Goal: Transaction & Acquisition: Purchase product/service

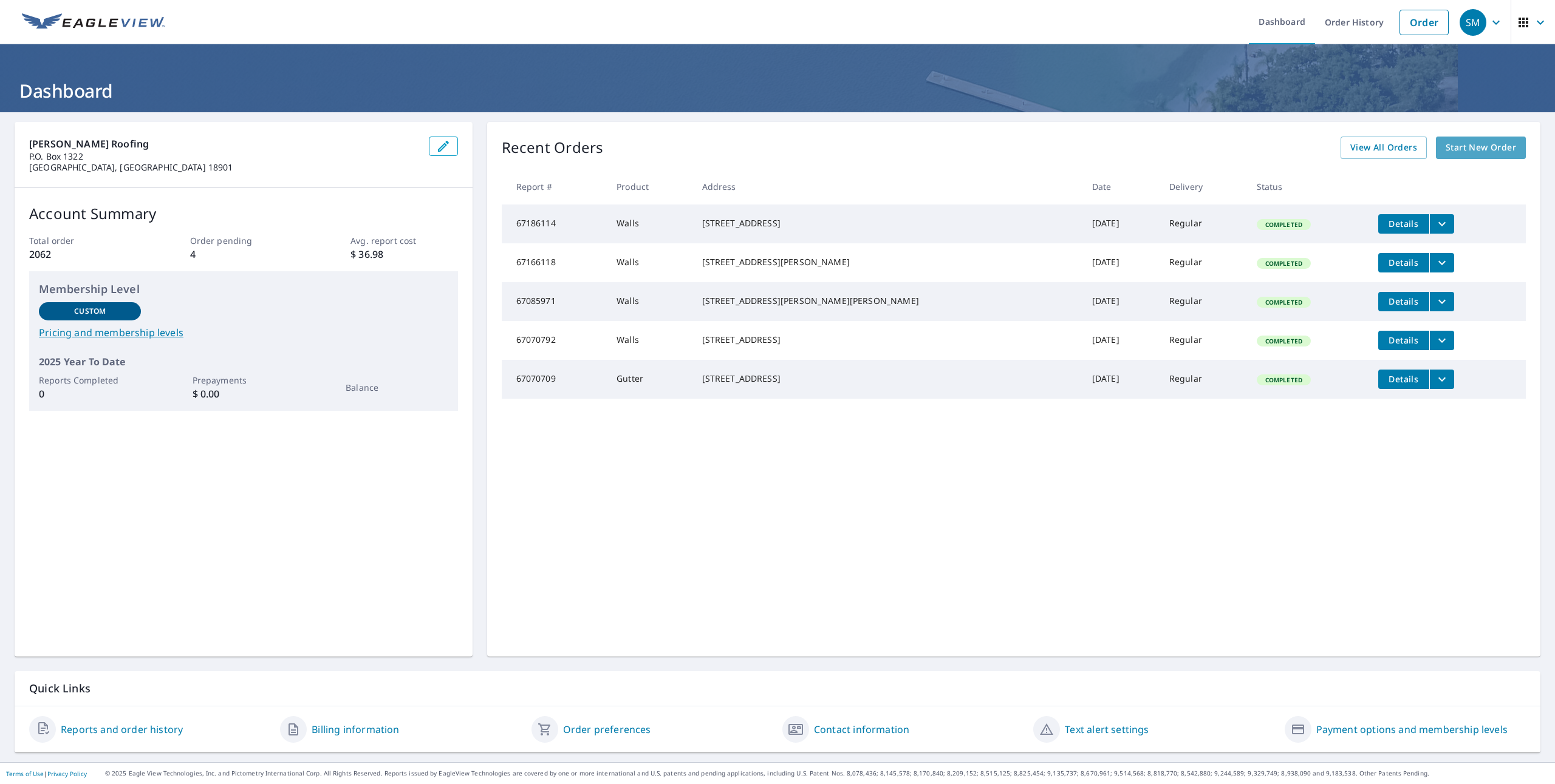
click at [1457, 148] on span "Start New Order" at bounding box center [1480, 148] width 71 height 15
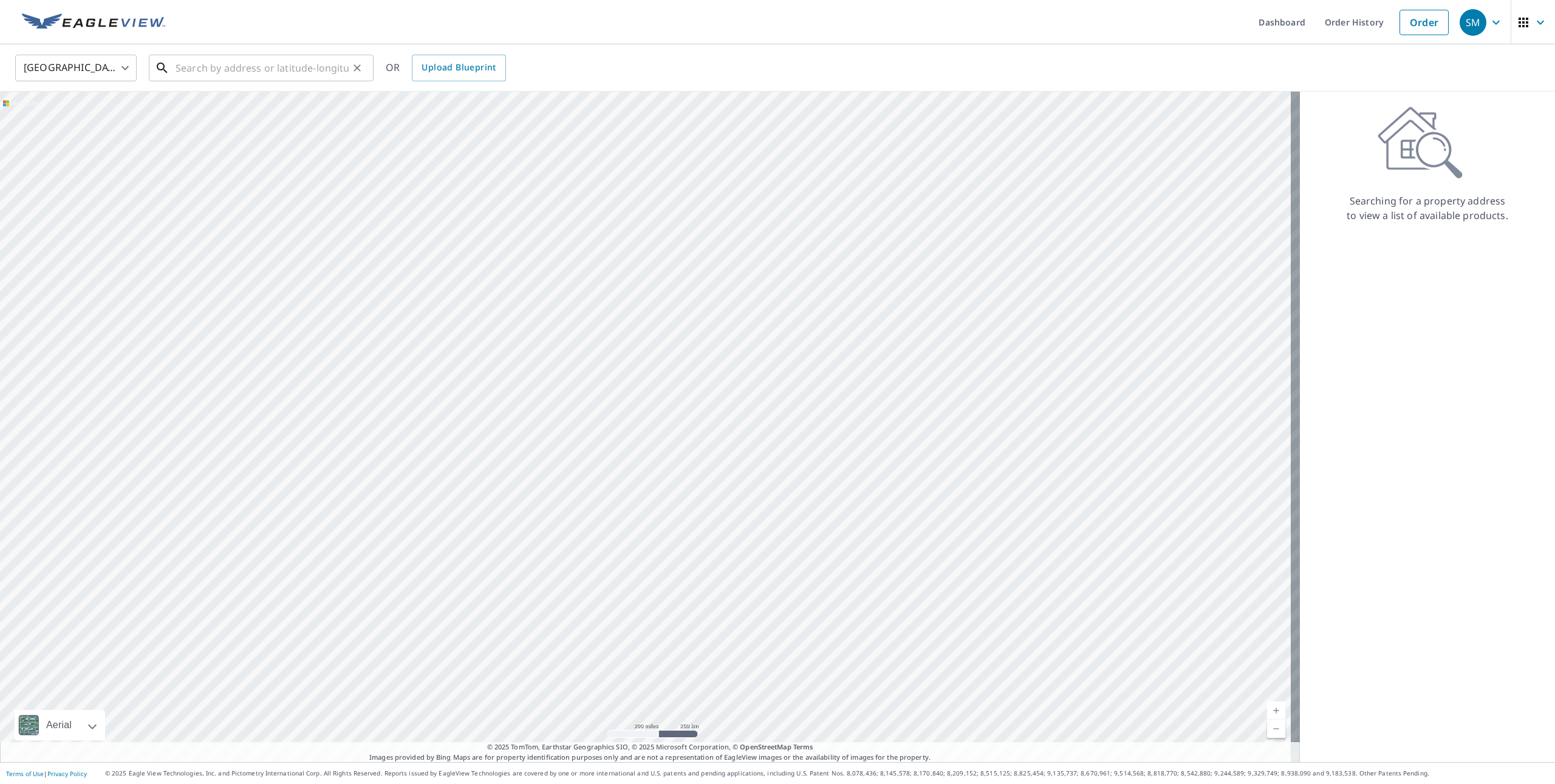
click at [205, 71] on input "text" at bounding box center [262, 68] width 173 height 34
paste input "[STREET_ADDRESS][PERSON_NAME][PERSON_NAME]"
click at [244, 101] on span "[STREET_ADDRESS][PERSON_NAME]" at bounding box center [269, 103] width 191 height 14
type input "[STREET_ADDRESS][PERSON_NAME][PERSON_NAME]"
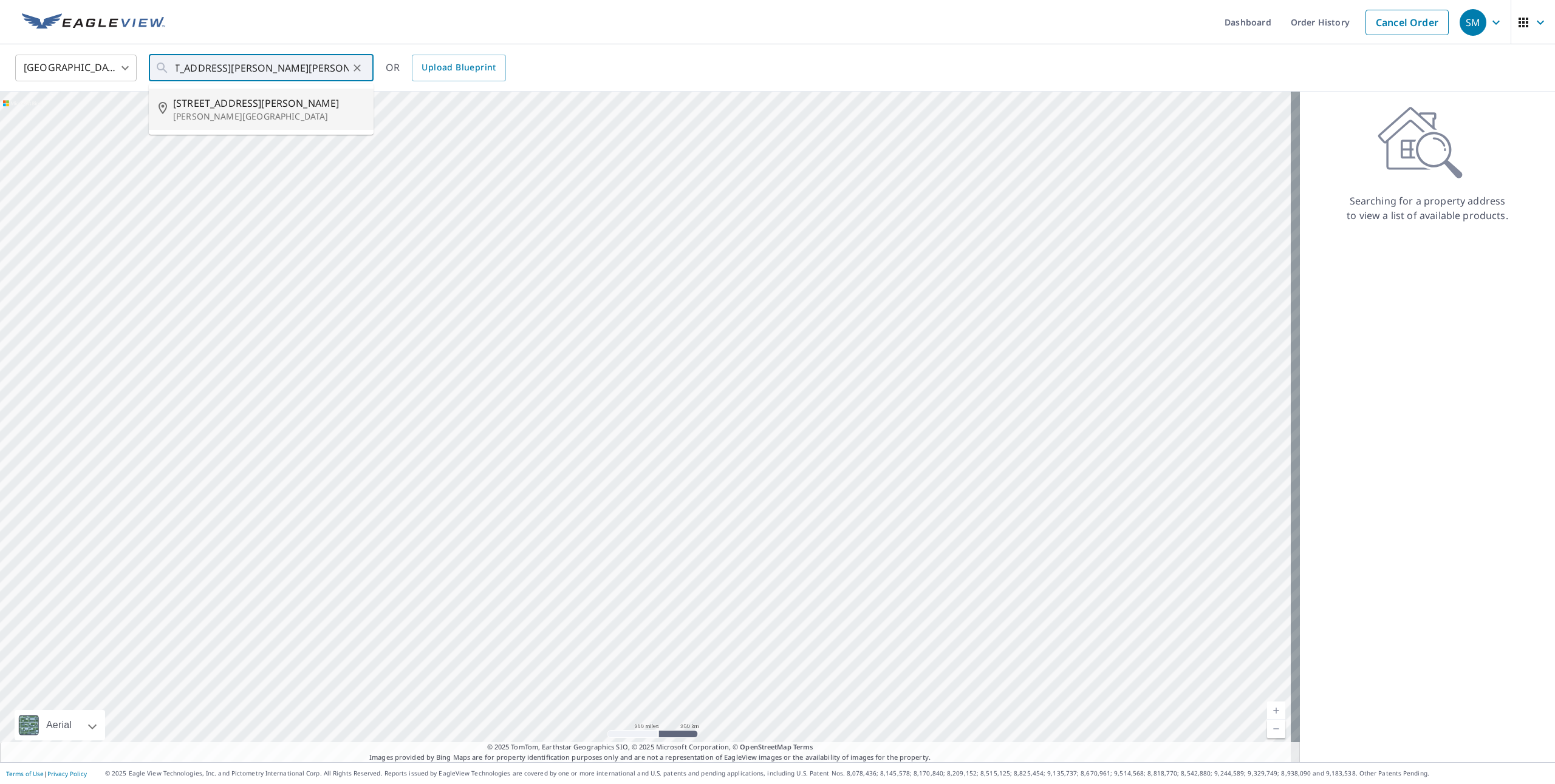
scroll to position [0, 0]
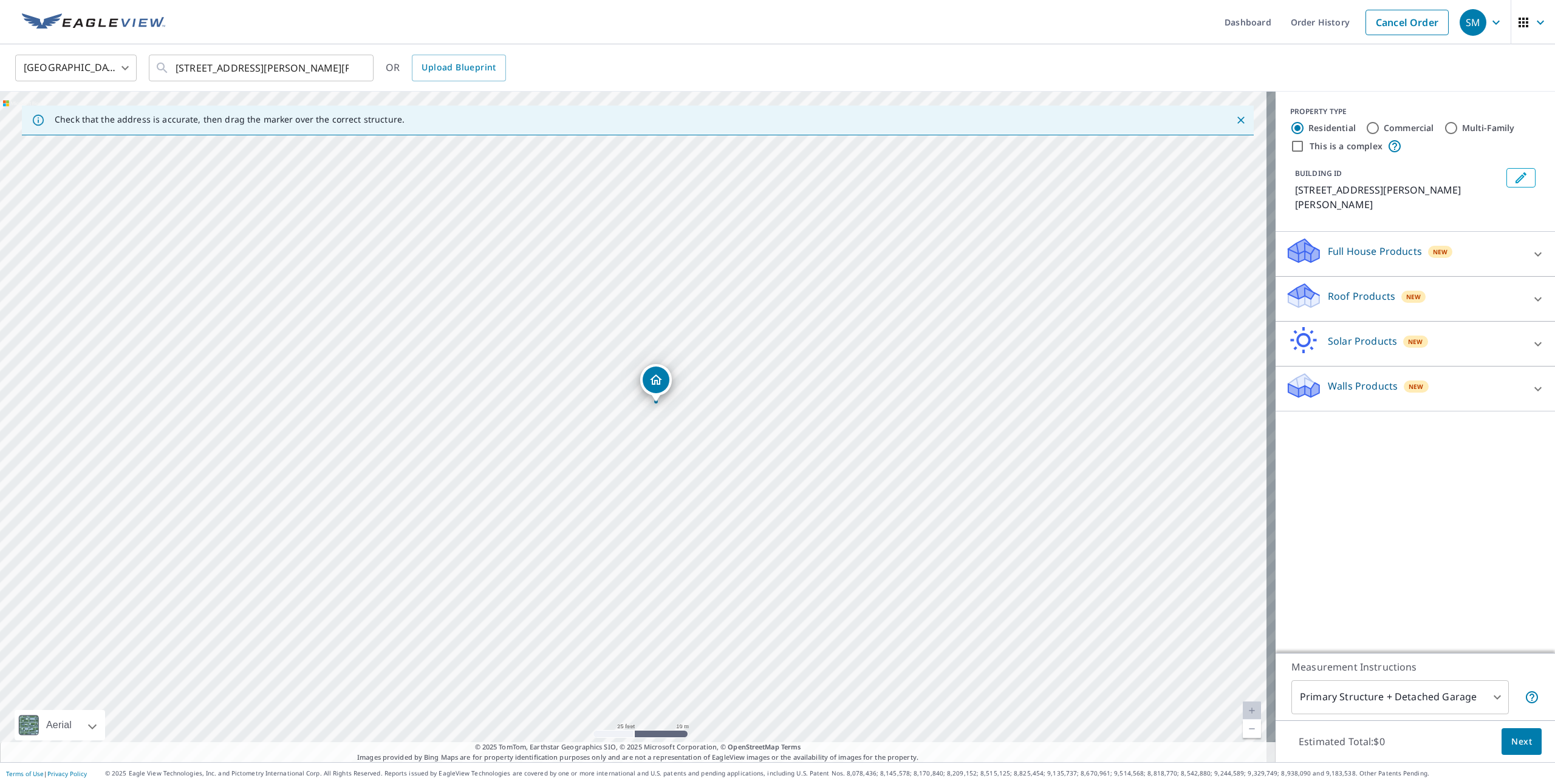
drag, startPoint x: 765, startPoint y: 587, endPoint x: 643, endPoint y: -61, distance: 659.4
click at [643, 0] on html "SM SM Dashboard Order History Cancel Order SM United States [GEOGRAPHIC_DATA] ​…" at bounding box center [777, 392] width 1555 height 784
click at [536, 225] on div "[STREET_ADDRESS][PERSON_NAME][PERSON_NAME]" at bounding box center [637, 427] width 1275 height 671
click at [1389, 372] on div "Walls Products New" at bounding box center [1404, 389] width 238 height 35
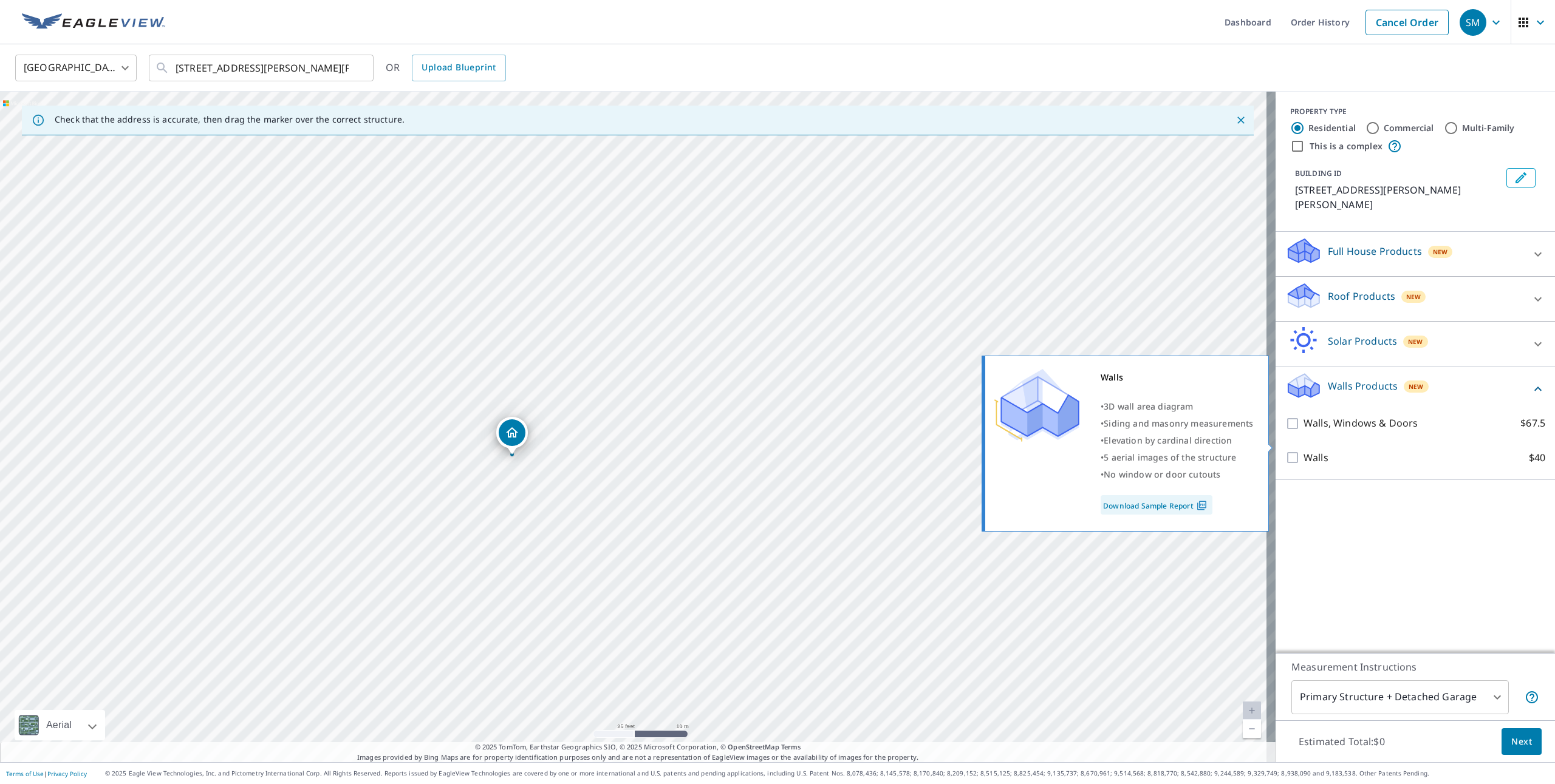
click at [1303, 450] on p "Walls" at bounding box center [1316, 457] width 25 height 15
click at [1301, 450] on input "Walls $40" at bounding box center [1294, 457] width 18 height 14
checkbox input "true"
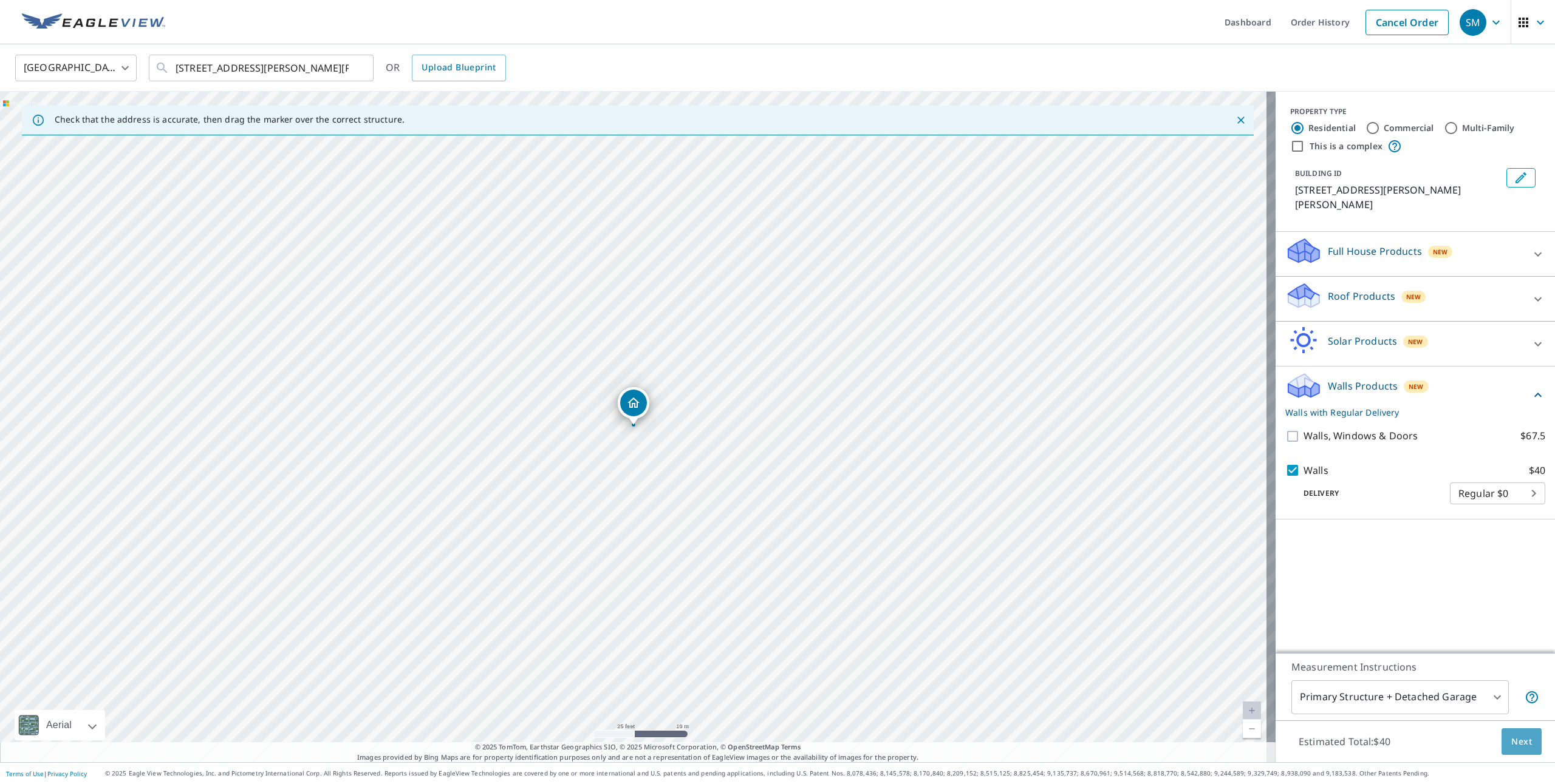
click at [1501, 743] on button "Next" at bounding box center [1521, 742] width 40 height 27
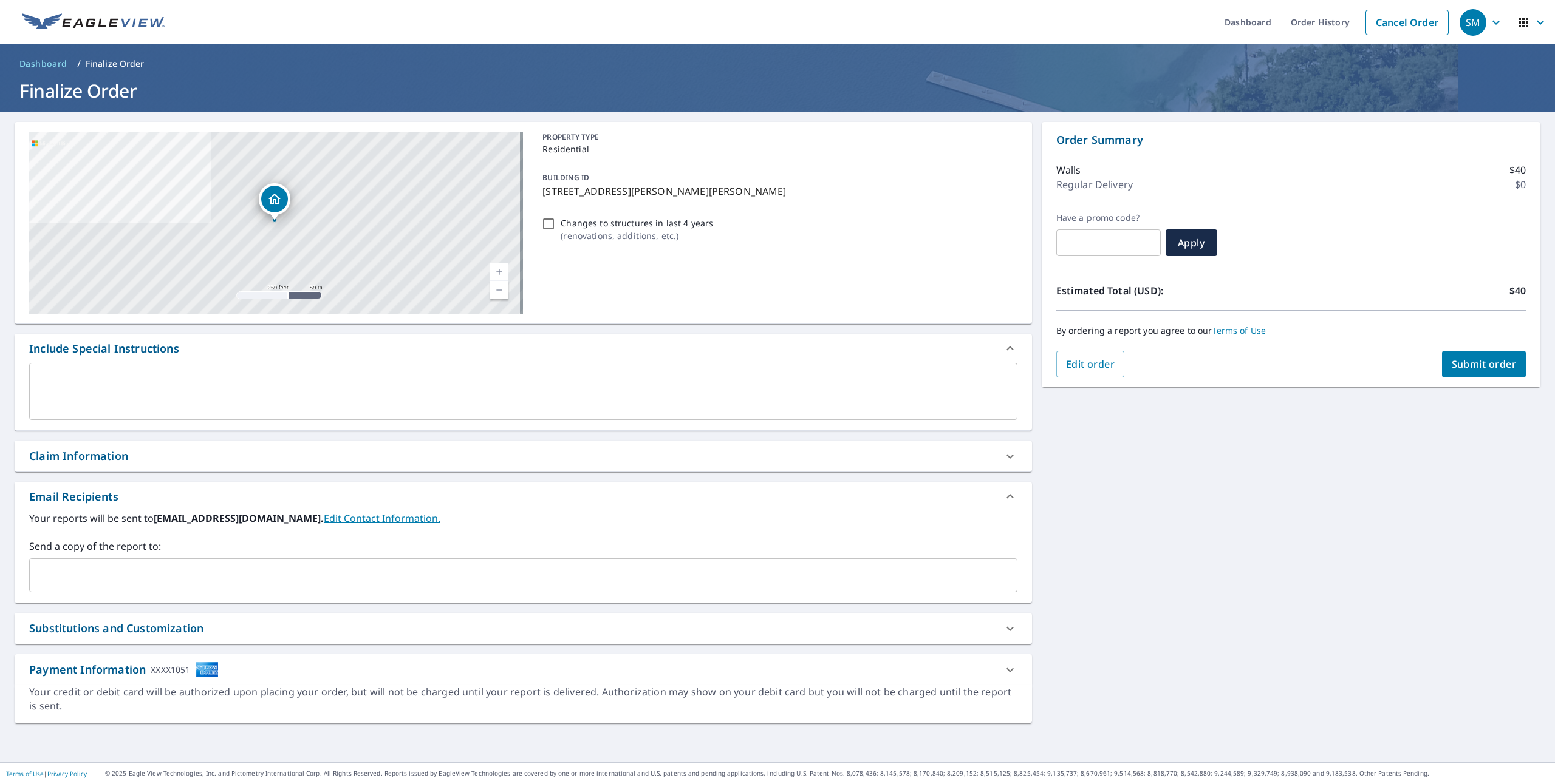
click at [140, 573] on input "text" at bounding box center [514, 575] width 959 height 23
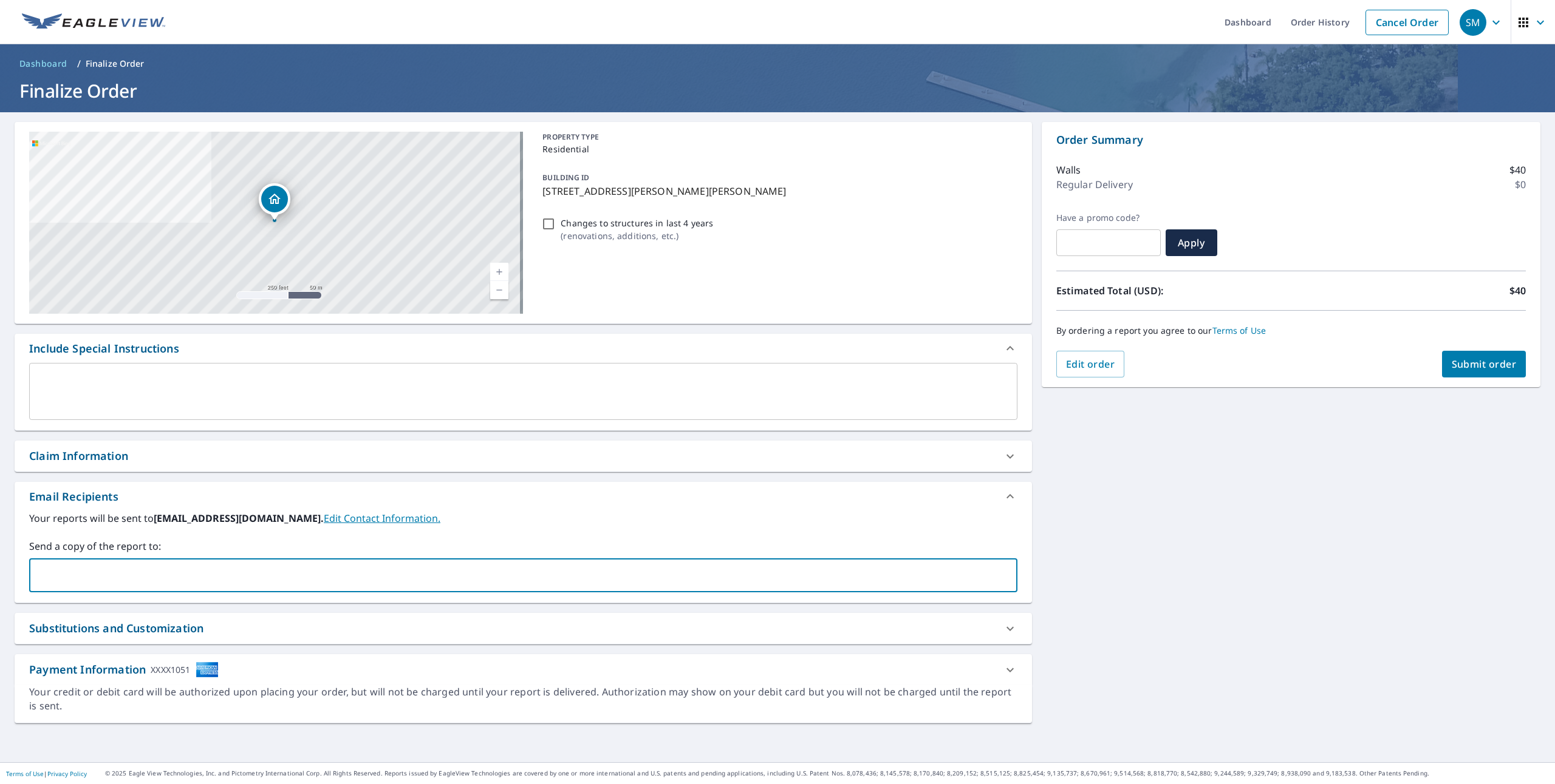
paste input "[EMAIL_ADDRESS][DOMAIN_NAME]"
type input "[EMAIL_ADDRESS][DOMAIN_NAME]"
click at [1454, 366] on span "Submit order" at bounding box center [1484, 364] width 65 height 13
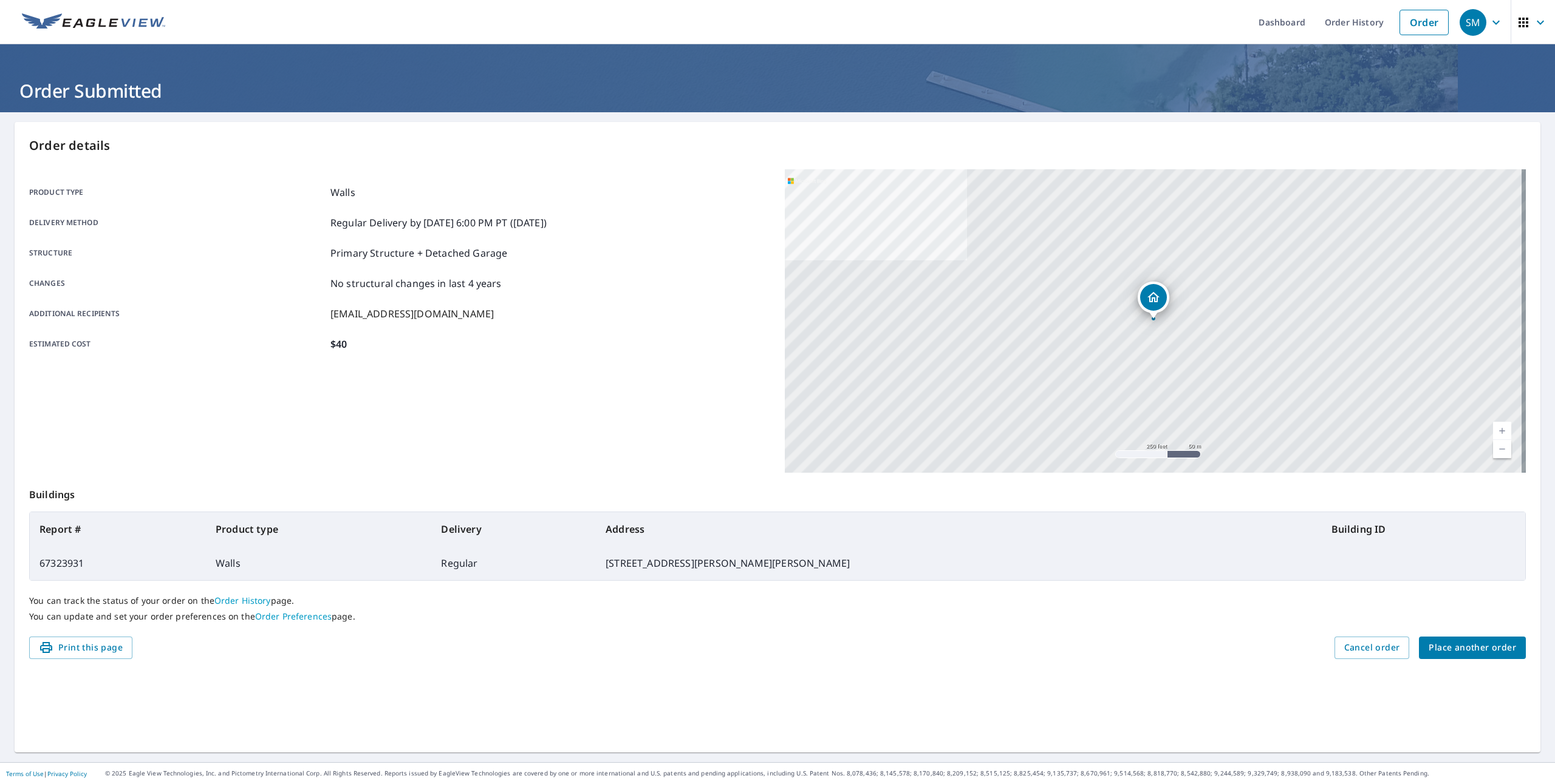
click at [63, 566] on td "67323931" at bounding box center [118, 563] width 176 height 34
copy td "67323931"
